Goal: Task Accomplishment & Management: Use online tool/utility

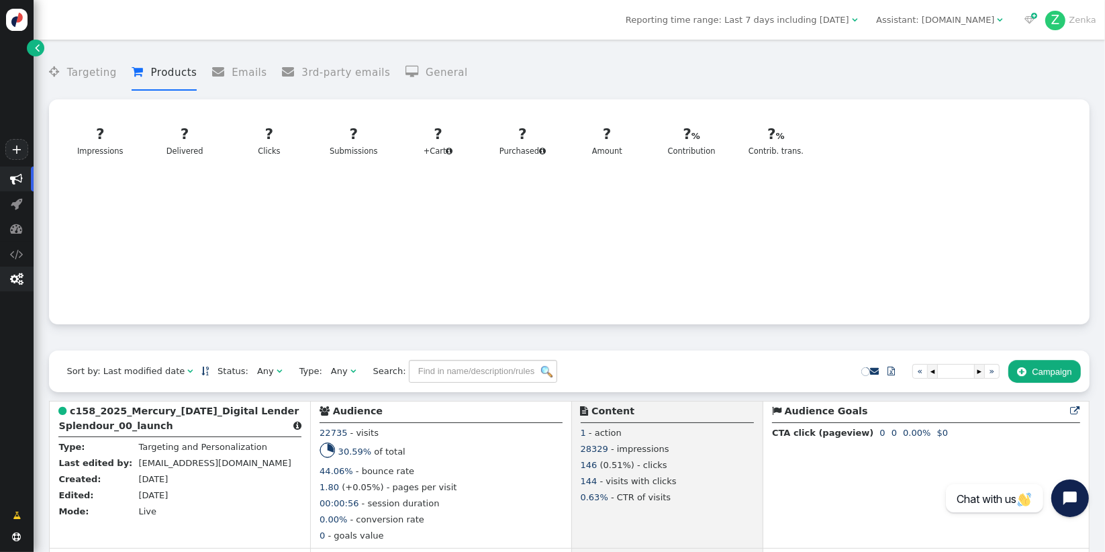
click at [18, 277] on span "" at bounding box center [16, 278] width 13 height 13
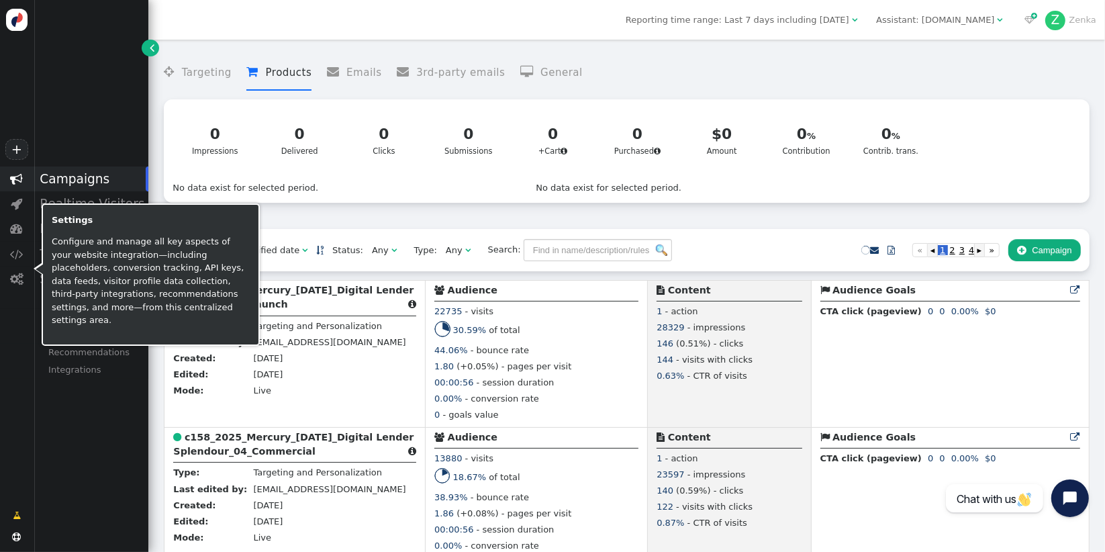
click at [56, 424] on div " Campaigns  Realtime Visitors  Dashboard  Tracker Settings  Settings Conte…" at bounding box center [74, 330] width 148 height 328
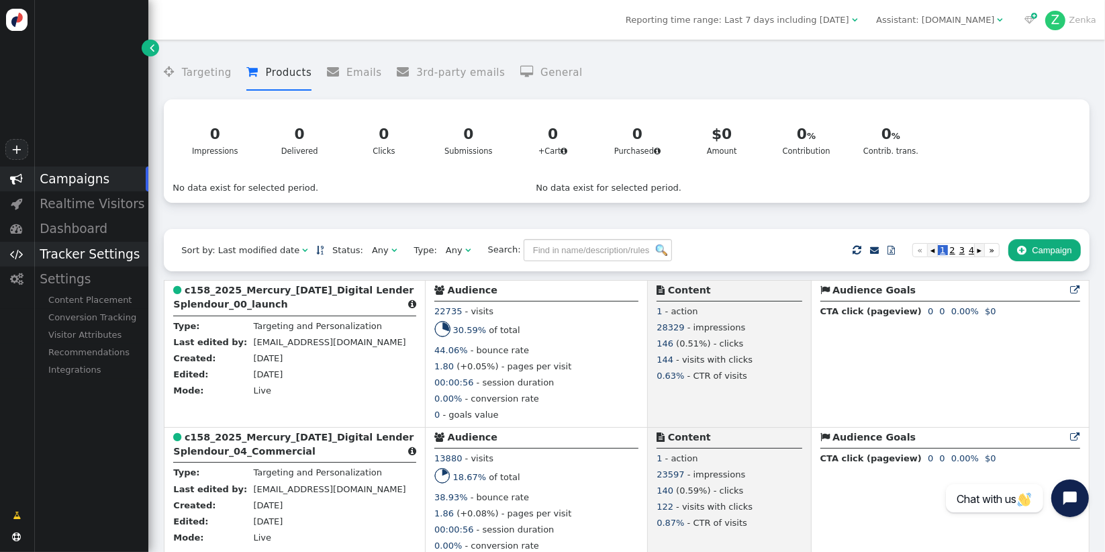
click at [97, 258] on div "Tracker Settings" at bounding box center [91, 254] width 115 height 25
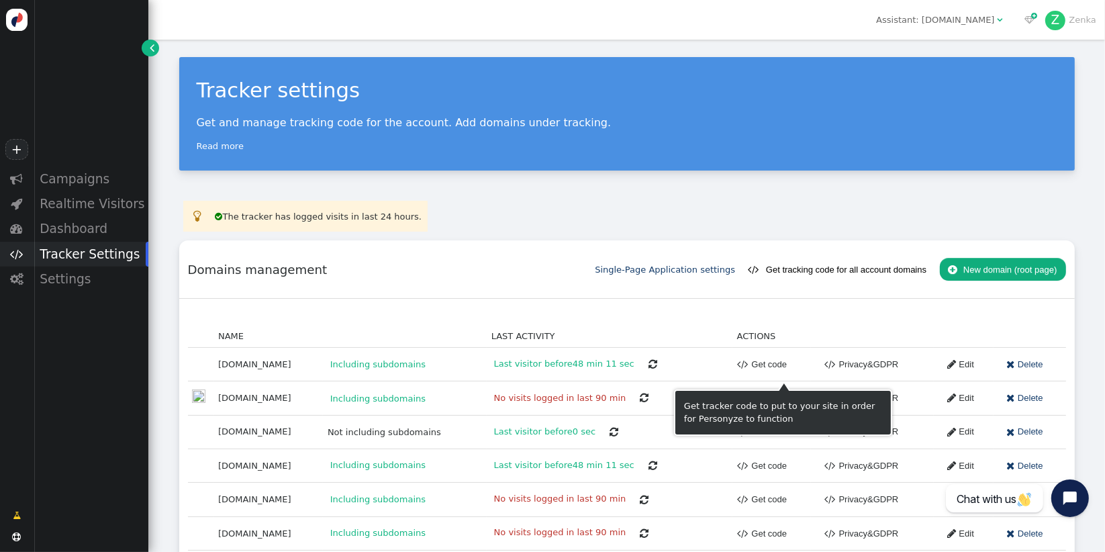
click at [773, 364] on link " Get code" at bounding box center [762, 364] width 50 height 23
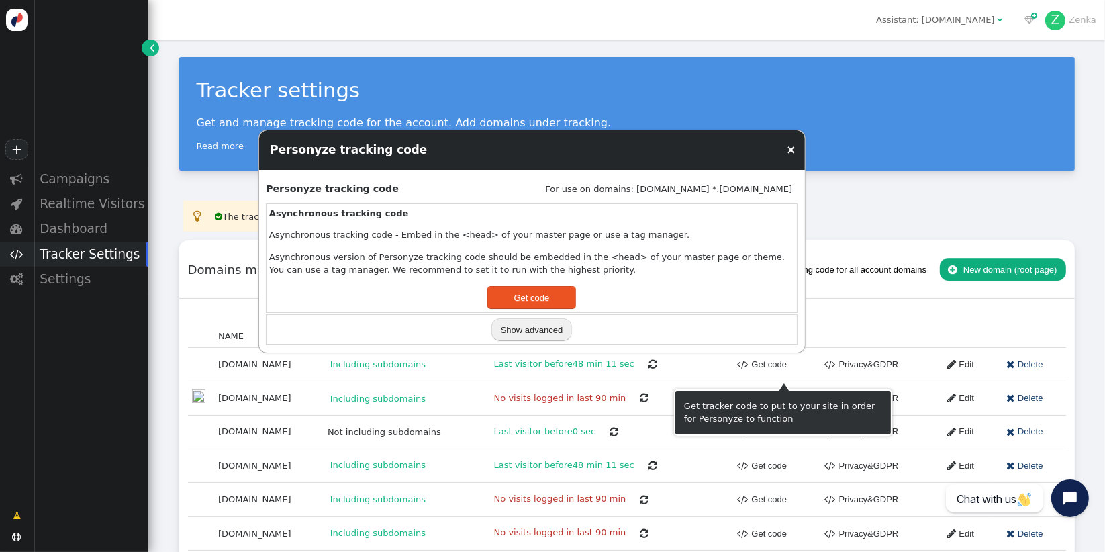
click at [520, 333] on button "Show advanced" at bounding box center [531, 329] width 81 height 23
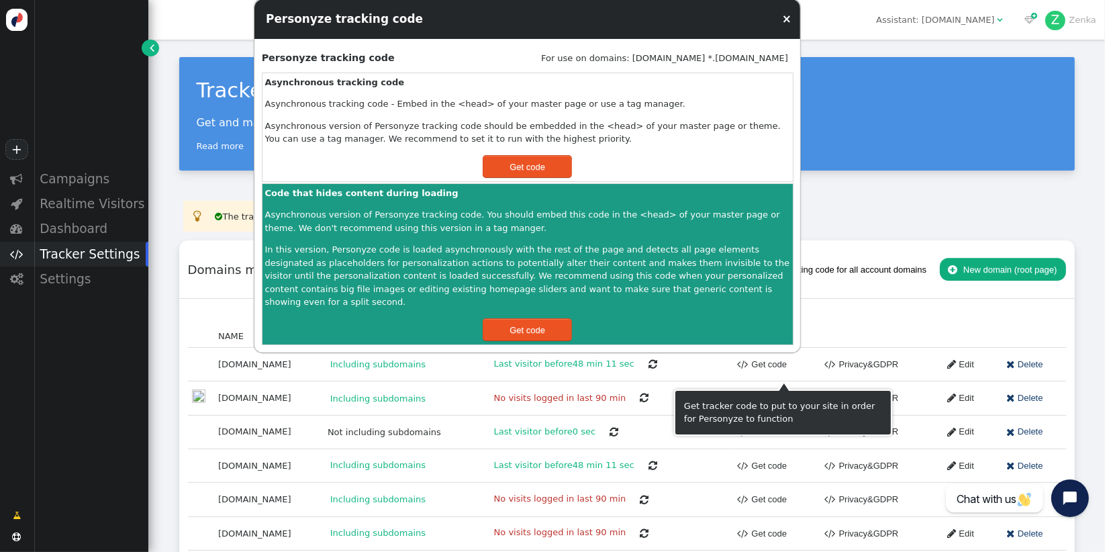
click at [790, 26] on link "×" at bounding box center [786, 18] width 9 height 13
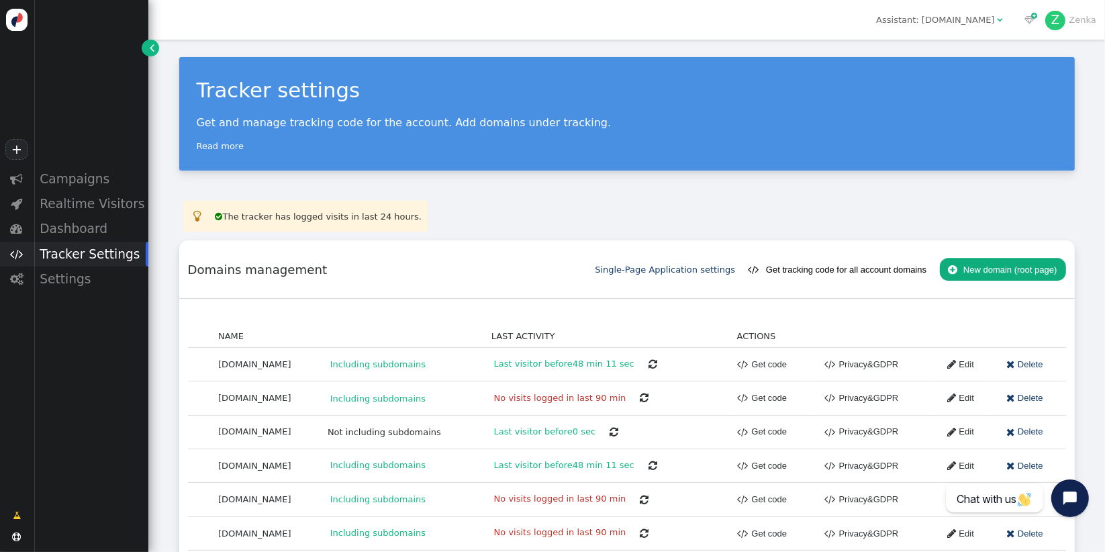
click at [866, 368] on link " Privacy&GDPR" at bounding box center [856, 364] width 83 height 23
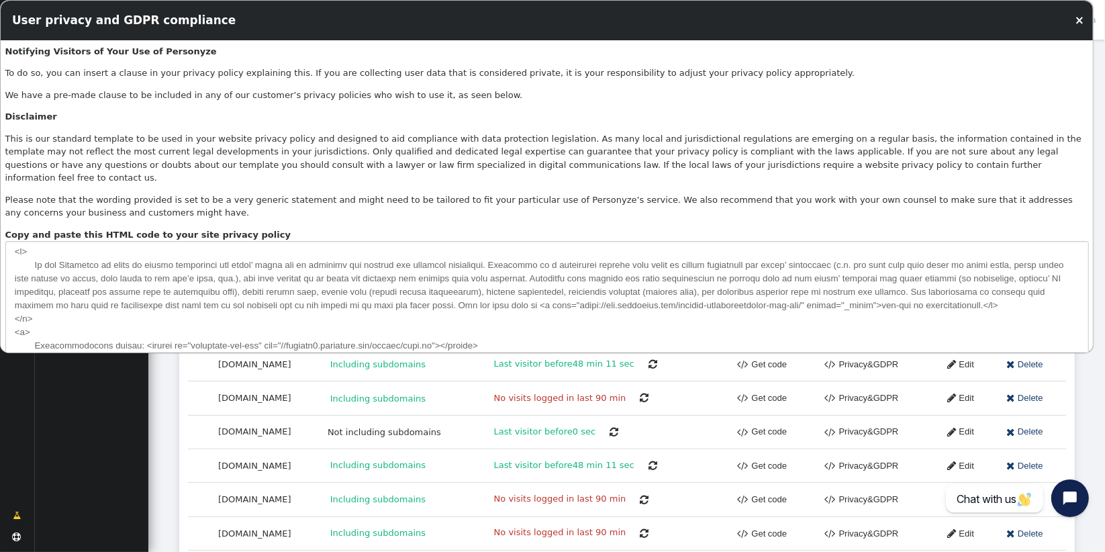
click at [866, 368] on link " Privacy&GDPR" at bounding box center [856, 364] width 83 height 23
